Goal: Download file/media

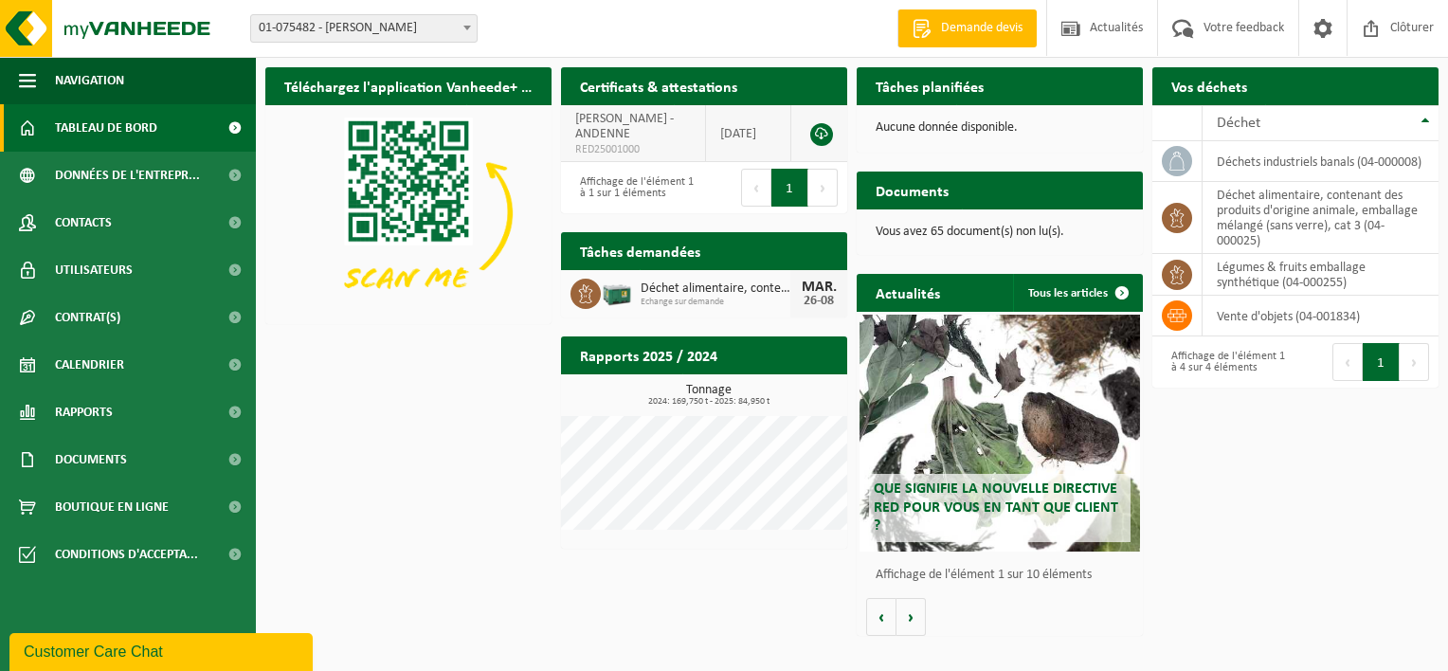
click at [647, 122] on td "PERE OLIVE - ANDENNE RED25001000" at bounding box center [633, 133] width 145 height 57
click at [822, 132] on link at bounding box center [821, 134] width 23 height 23
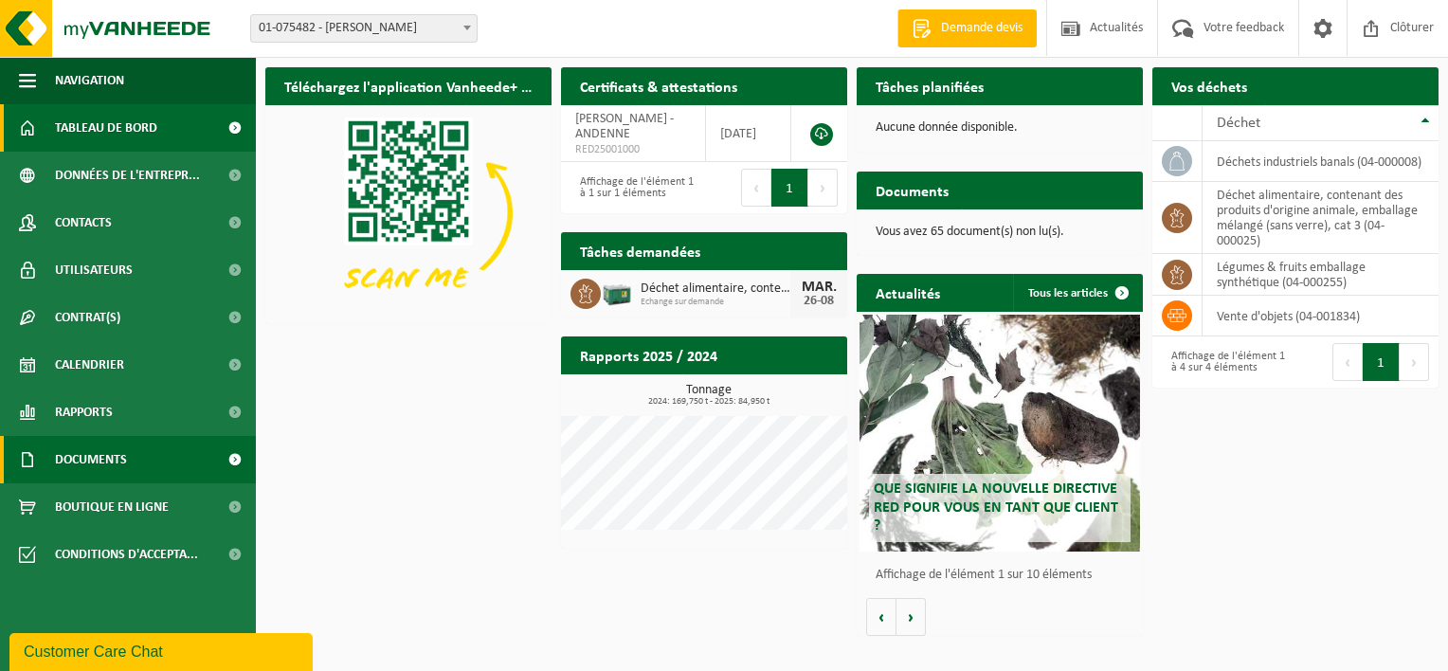
click at [129, 462] on link "Documents" at bounding box center [128, 459] width 256 height 47
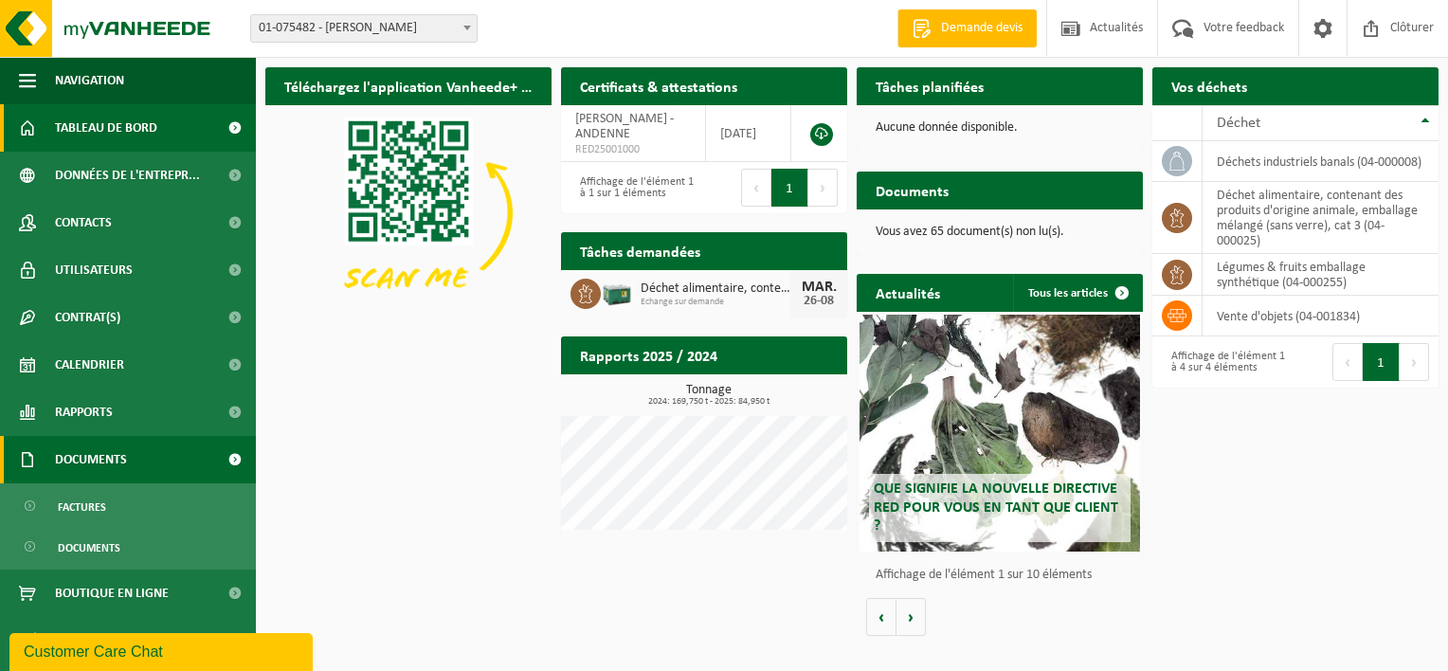
click at [236, 456] on span at bounding box center [234, 459] width 43 height 47
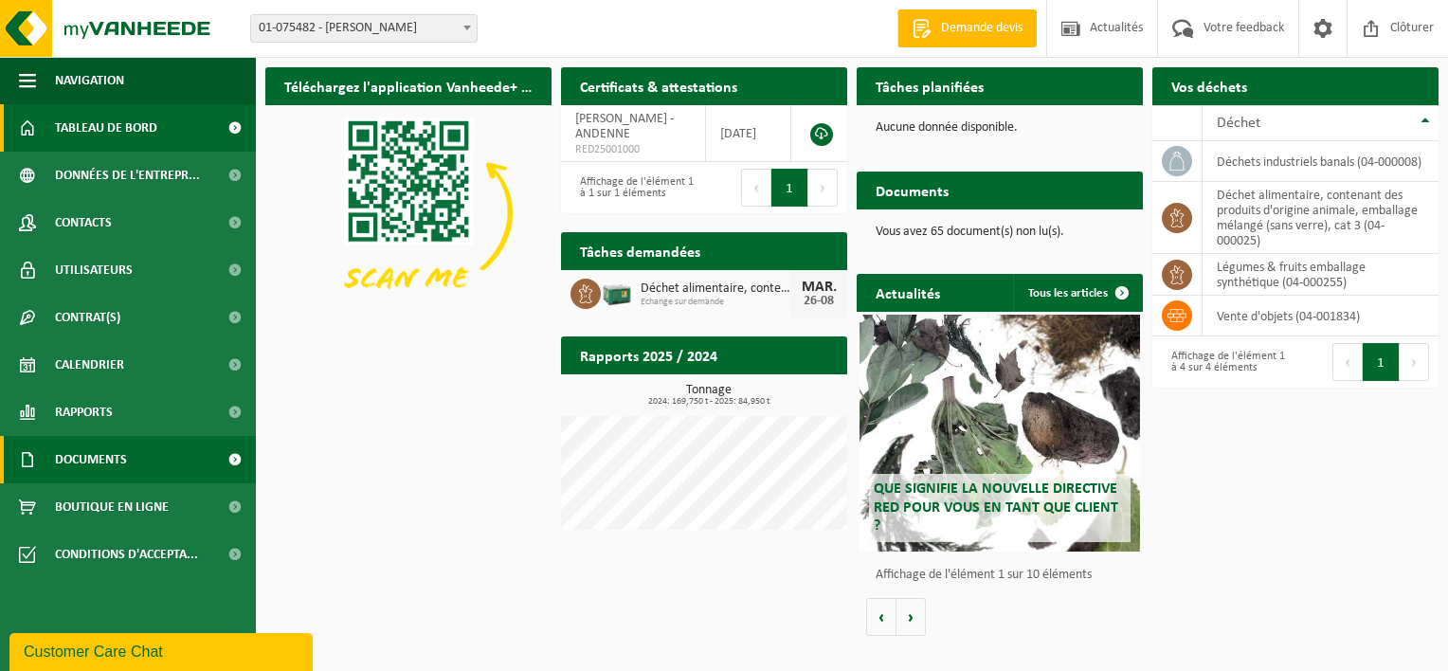
click at [236, 456] on span at bounding box center [234, 459] width 43 height 47
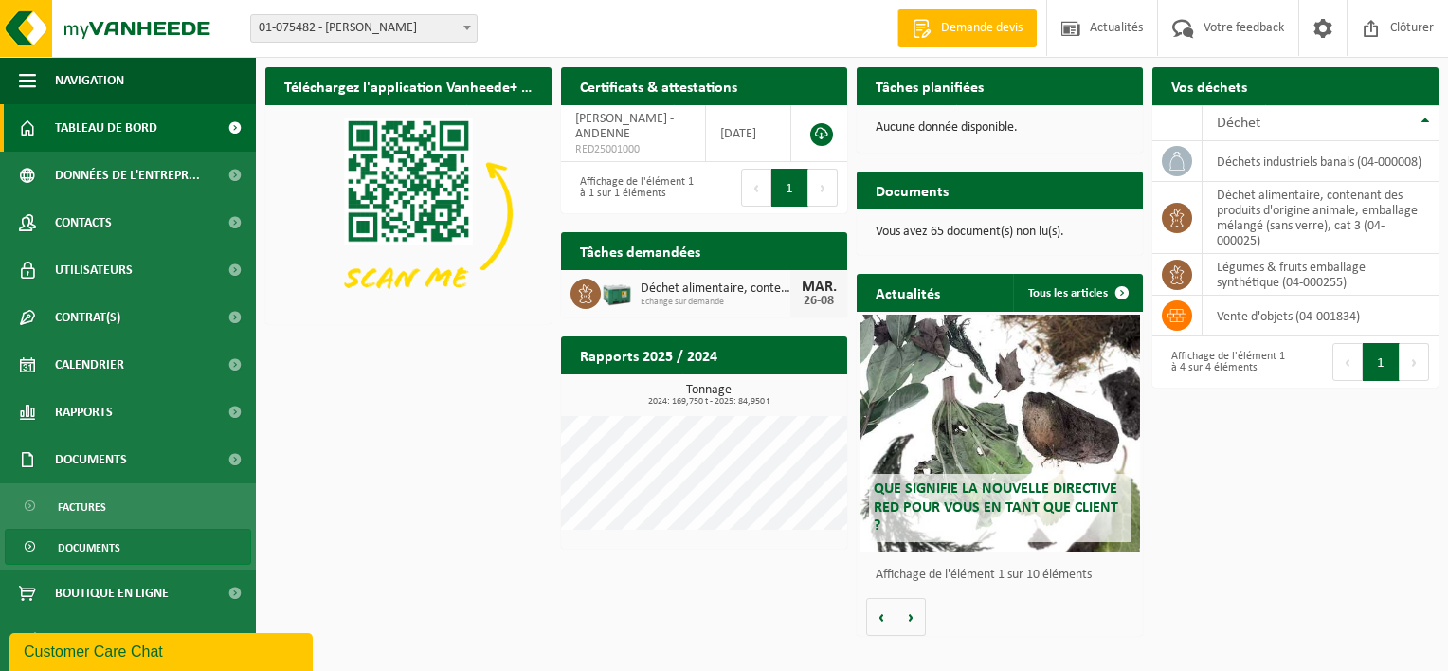
click at [103, 548] on span "Documents" at bounding box center [89, 548] width 63 height 36
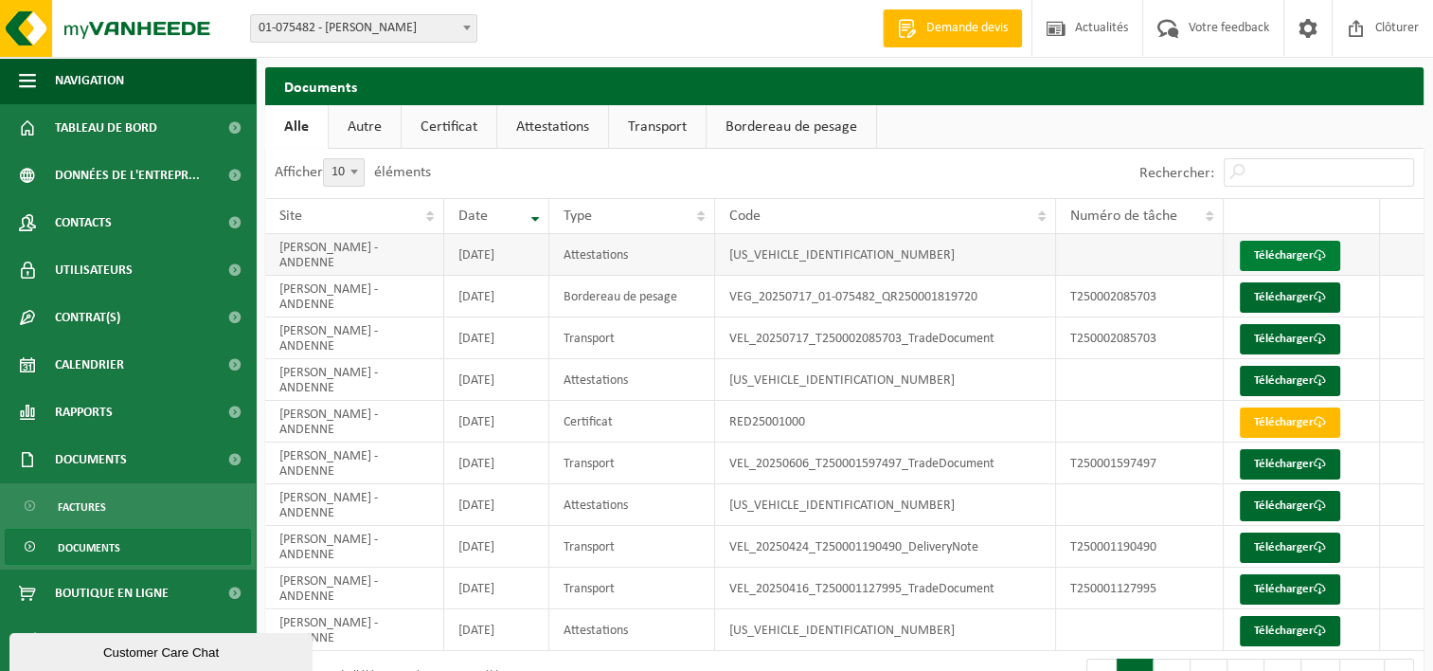
click at [1285, 256] on link "Télécharger" at bounding box center [1290, 256] width 100 height 30
